Goal: Check status: Check status

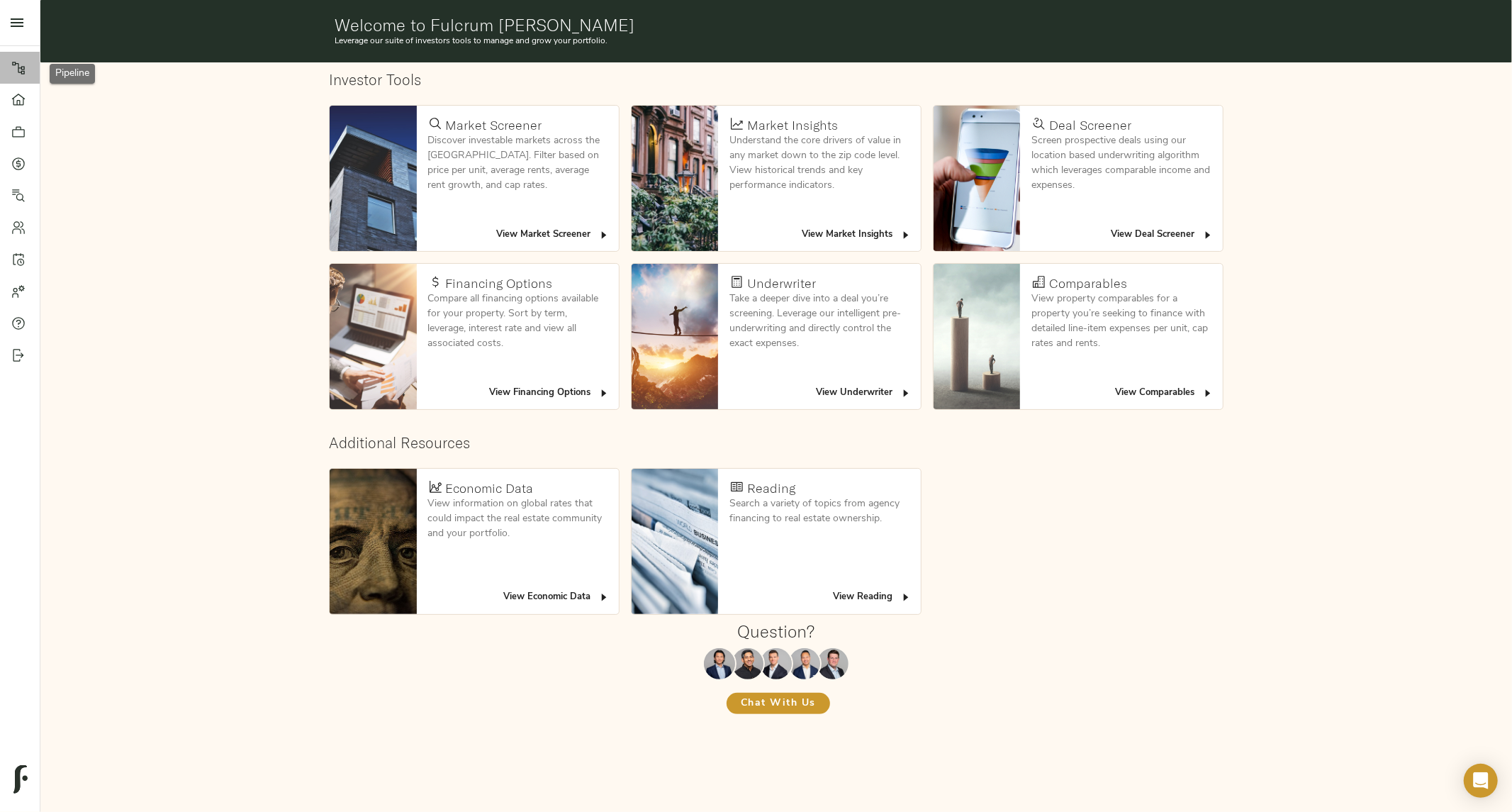
click at [17, 66] on icon at bounding box center [18, 68] width 14 height 14
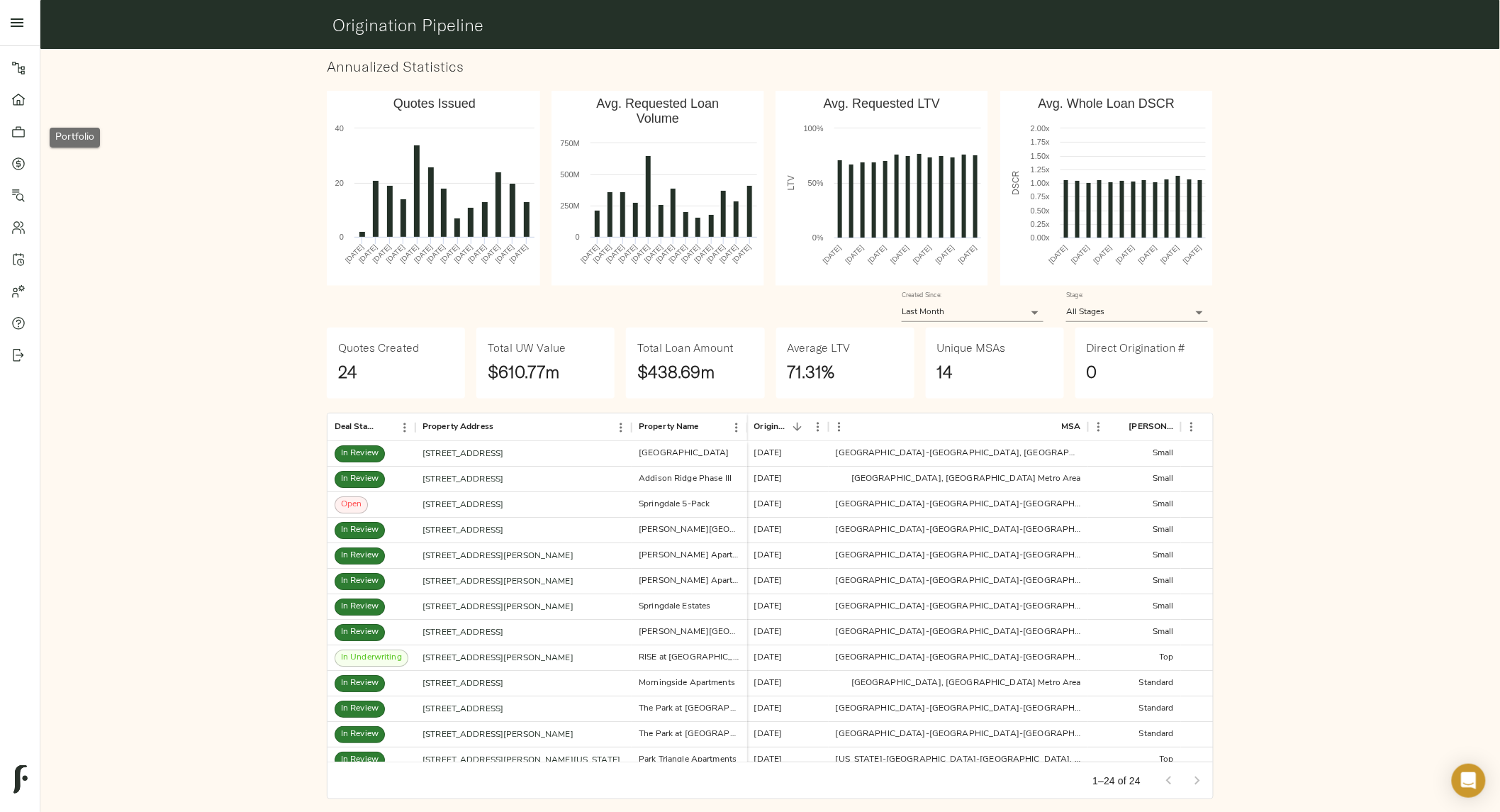
click at [17, 125] on icon at bounding box center [18, 132] width 14 height 14
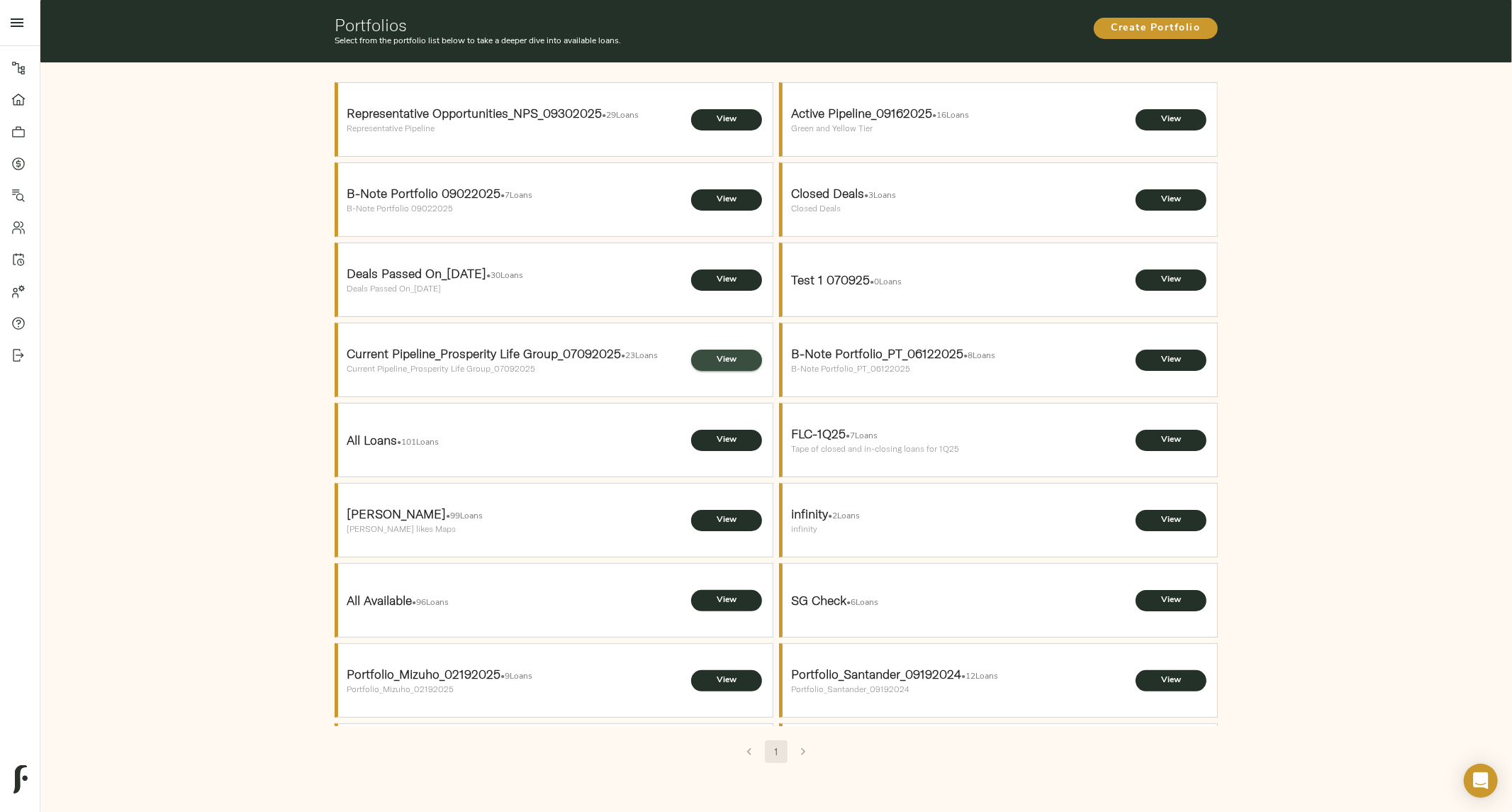
click at [716, 358] on span "View" at bounding box center [727, 360] width 43 height 15
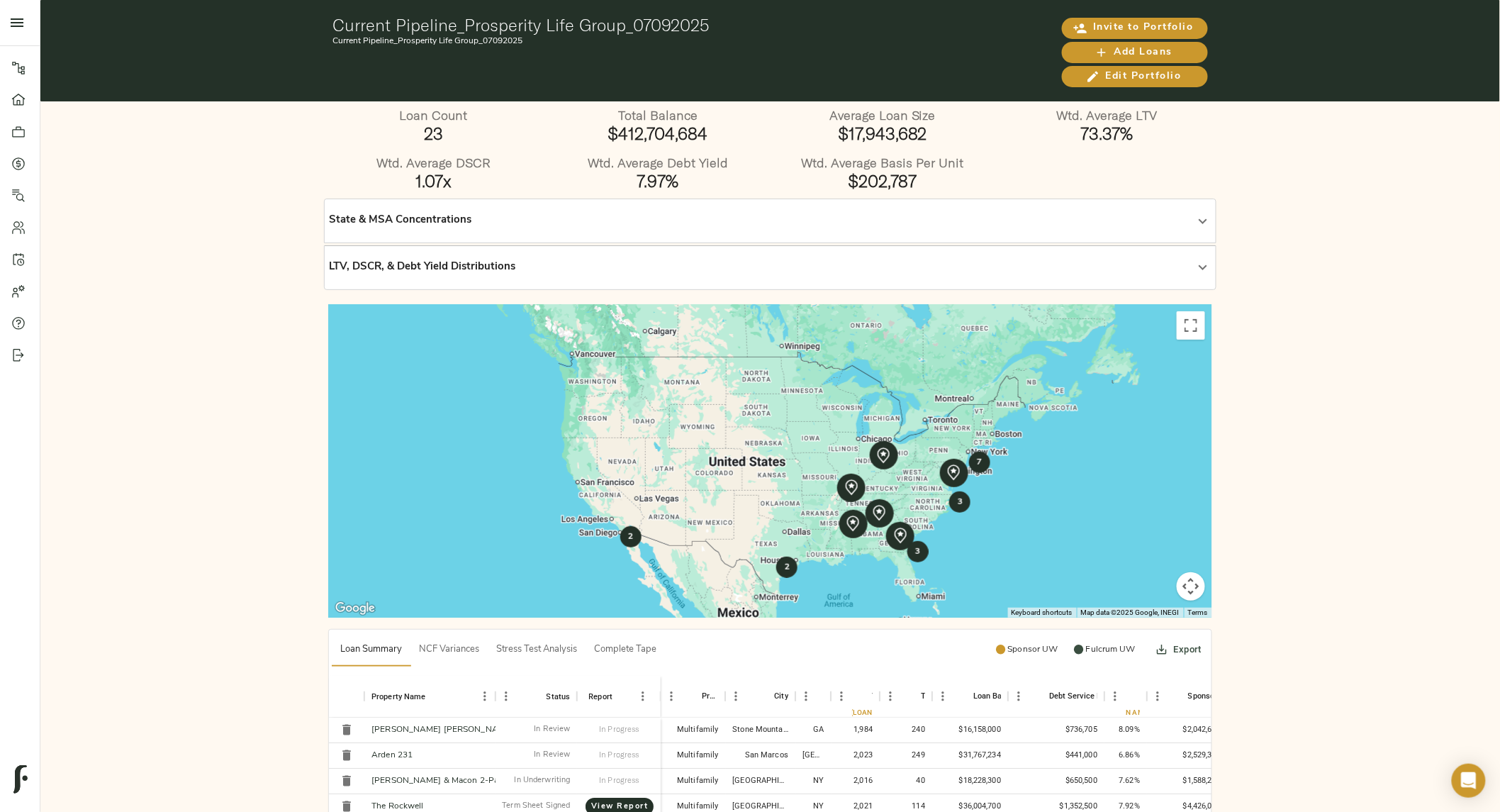
click at [791, 234] on div "State & MSA Concentrations" at bounding box center [770, 221] width 883 height 34
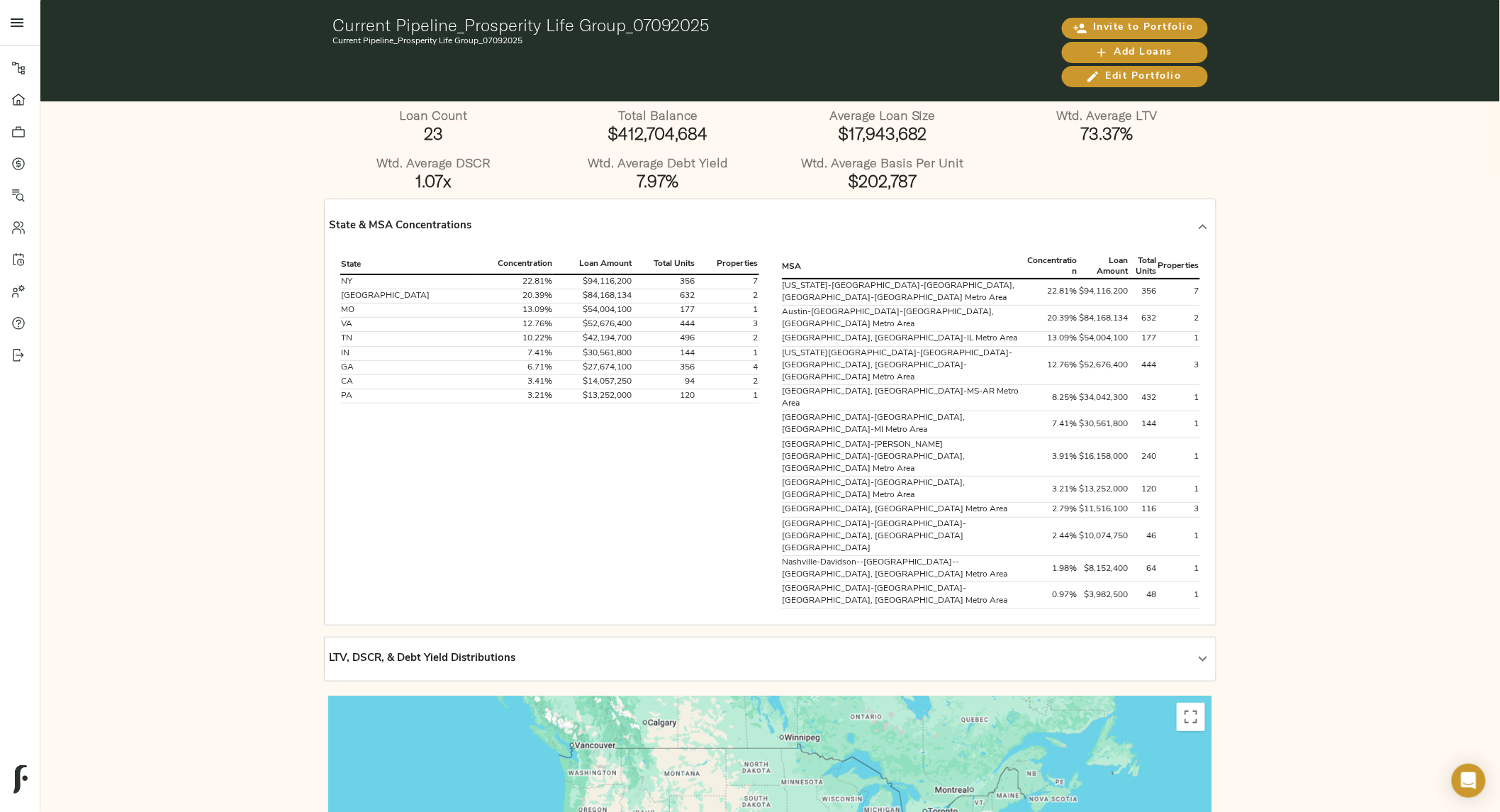
click at [759, 651] on div "LTV, DSCR, & Debt Yield Distributions" at bounding box center [757, 659] width 857 height 17
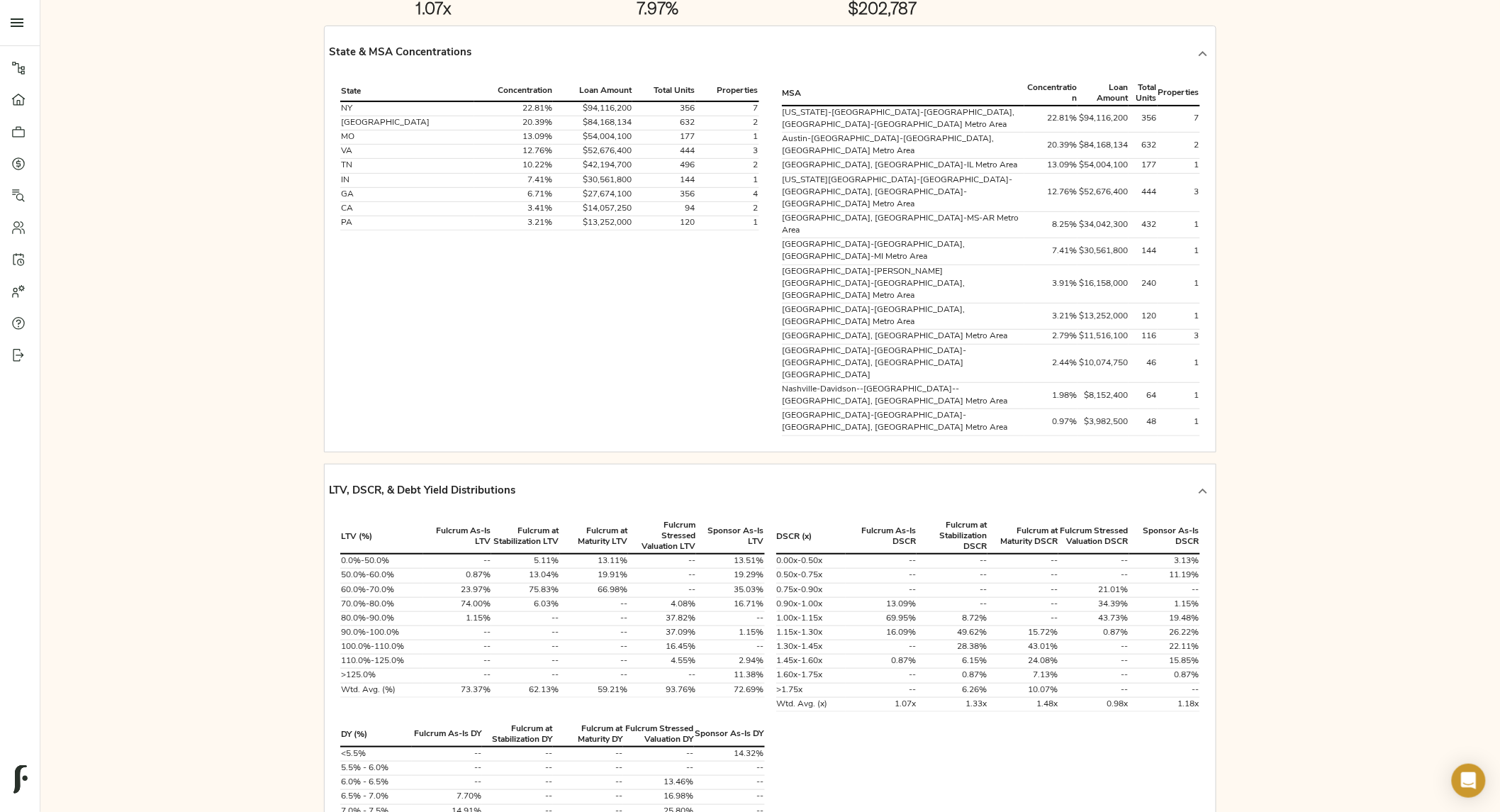
scroll to position [177, 0]
click at [324, 183] on div "State & MSA Concentrations State Concentration Loan Amount Total Units Properti…" at bounding box center [770, 234] width 892 height 427
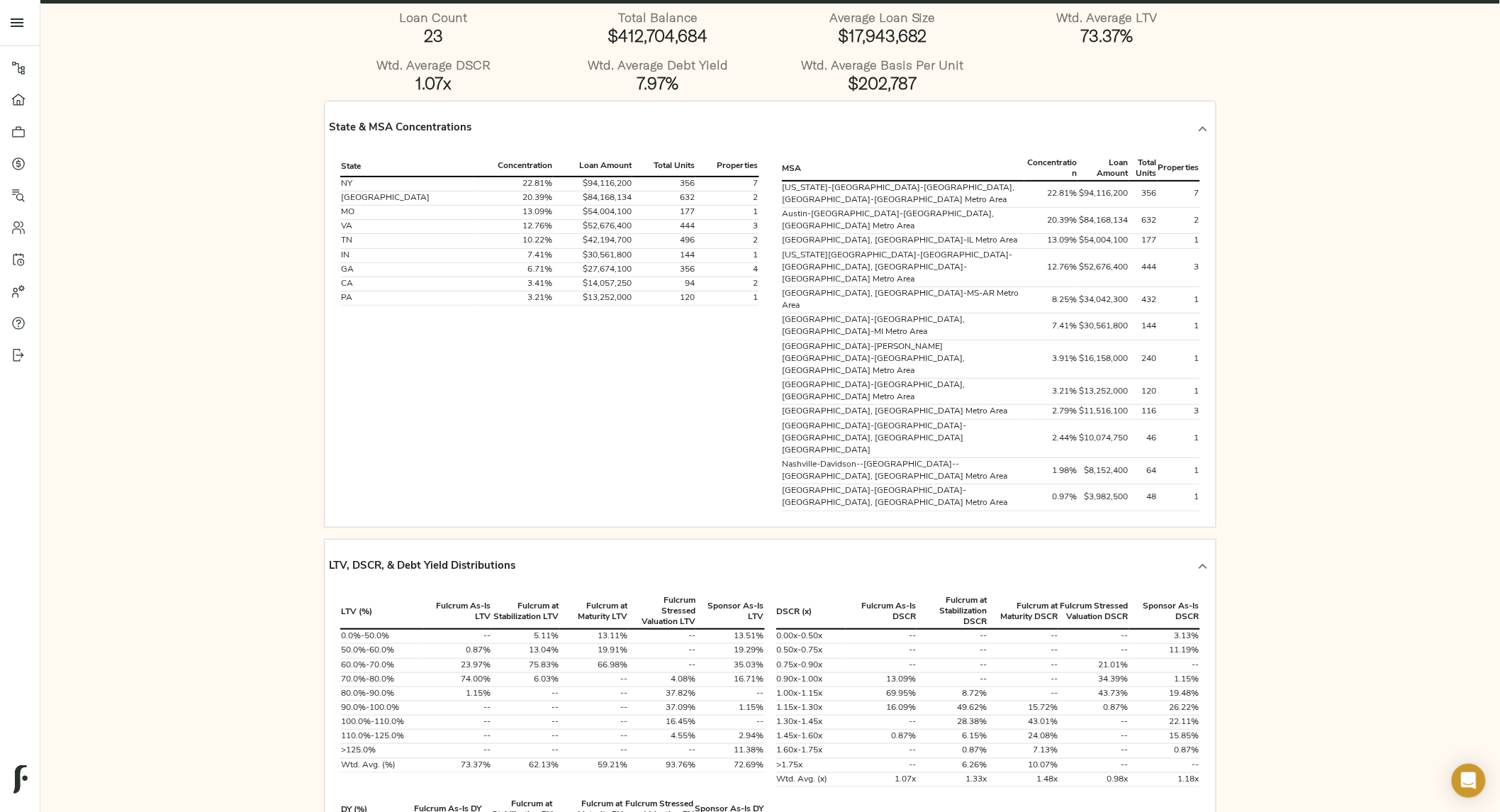
scroll to position [97, 0]
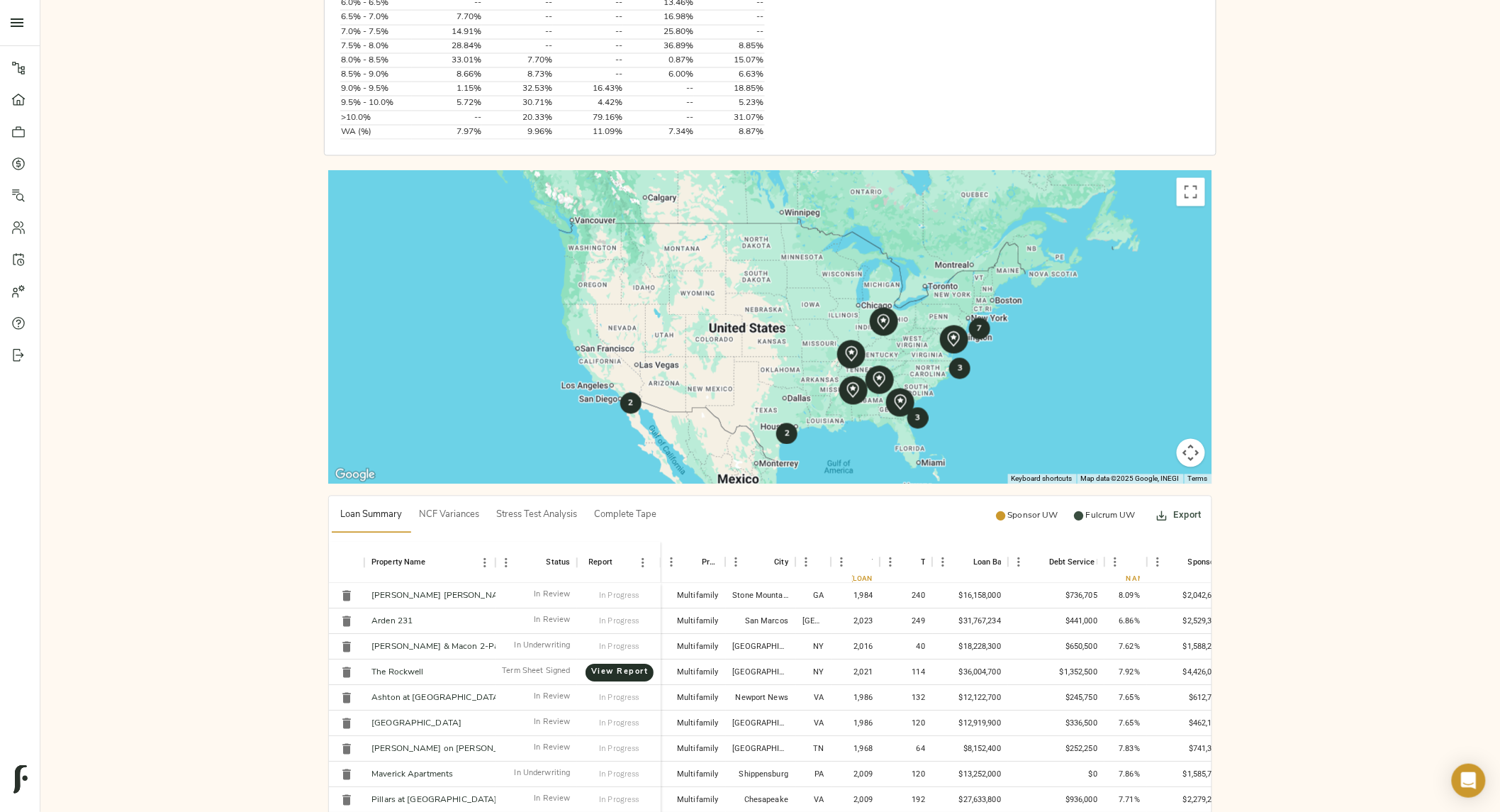
scroll to position [957, 0]
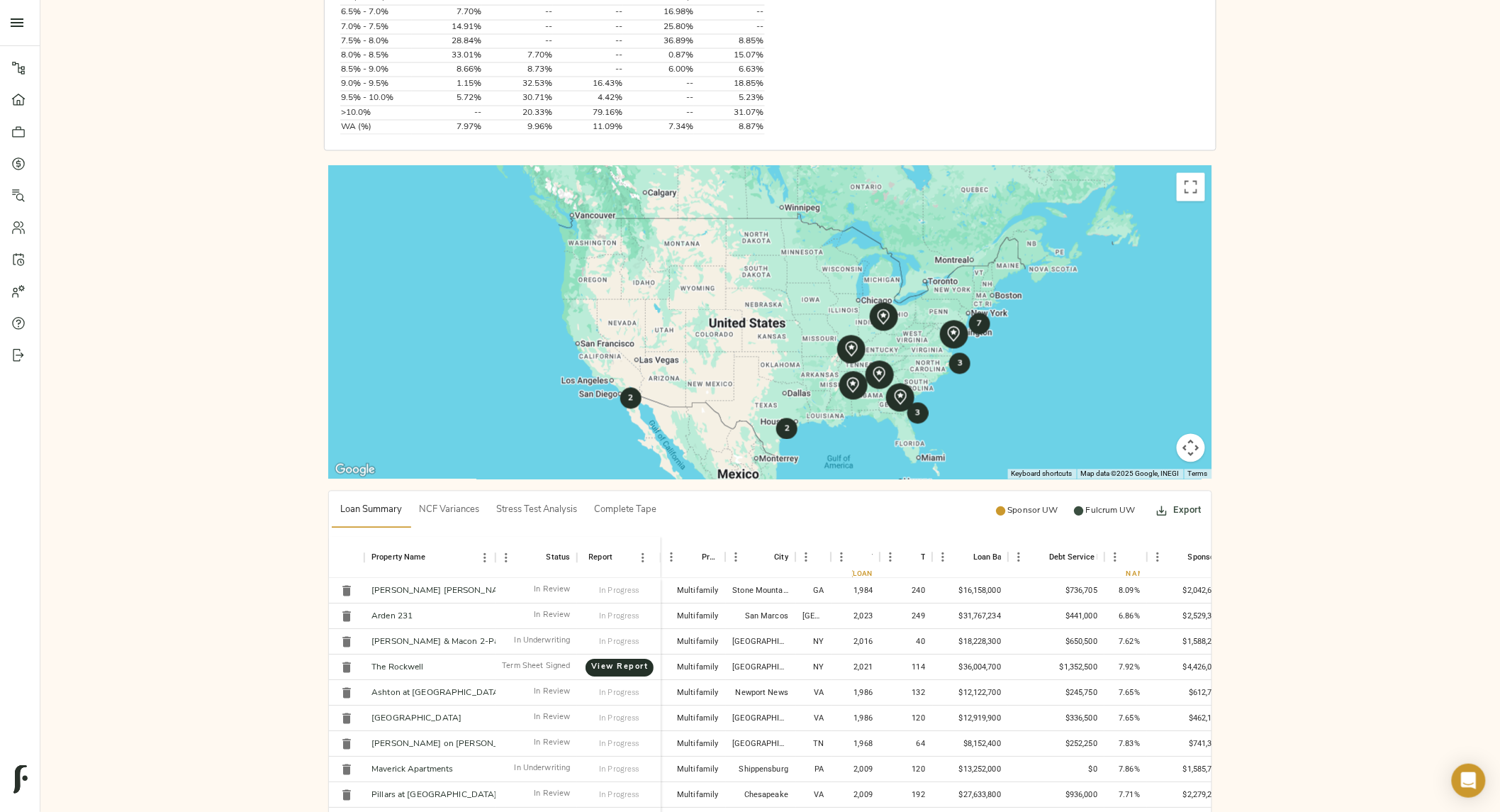
click at [527, 503] on span "Stress Test Analysis" at bounding box center [537, 511] width 81 height 17
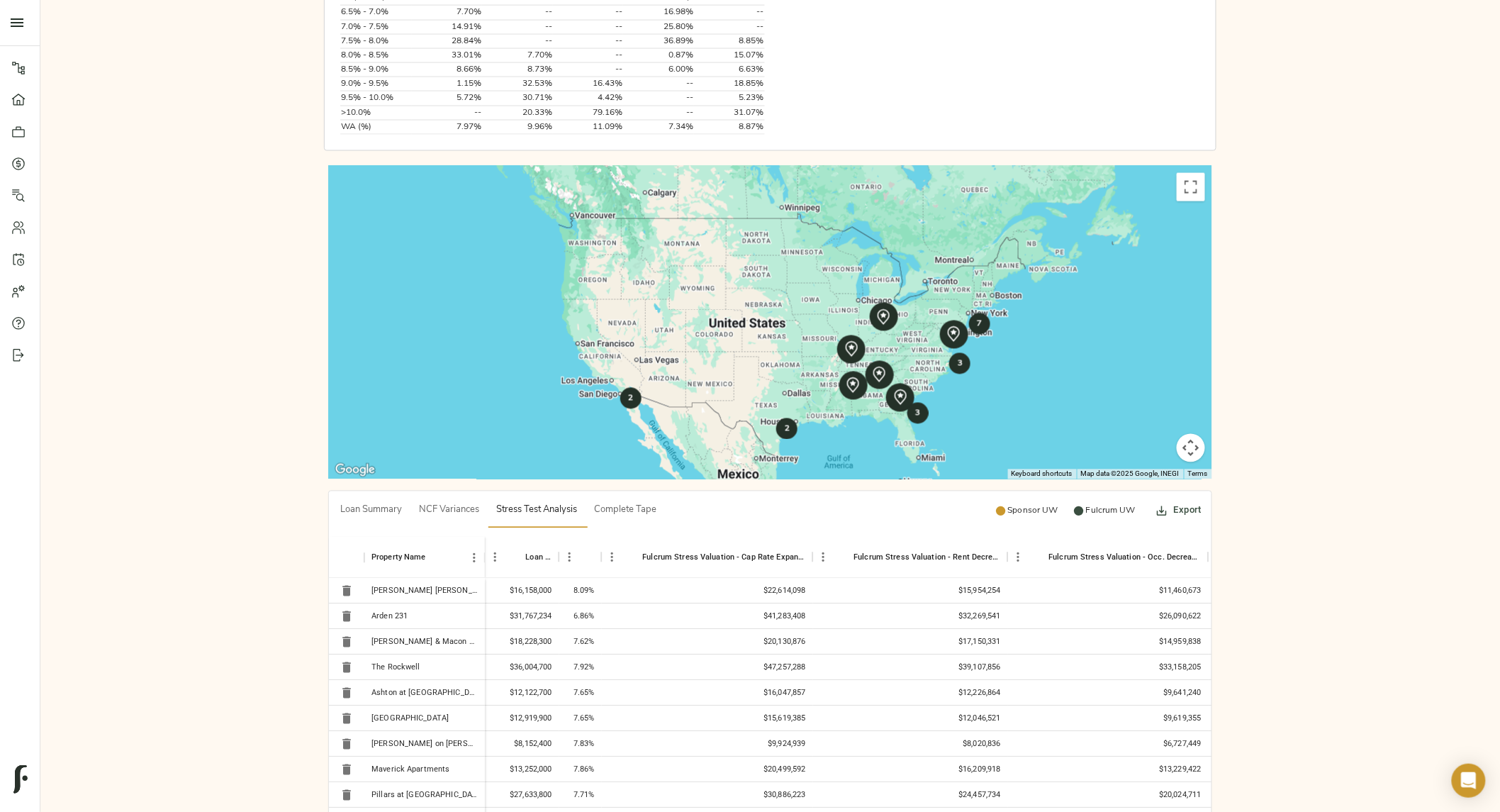
drag, startPoint x: 1418, startPoint y: 119, endPoint x: 1288, endPoint y: 3, distance: 174.2
click at [1412, 116] on div "Loan Count 23 Total Balance $412,704,684 Average Loan Size $17,943,682 Wtd. Ave…" at bounding box center [770, 123] width 1459 height 1958
